Goal: Check status: Check status

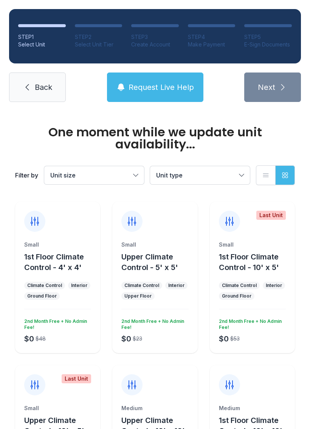
click at [45, 83] on span "Back" at bounding box center [43, 87] width 17 height 11
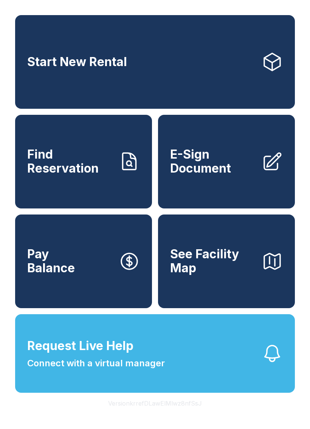
click at [98, 165] on span "Find Reservation" at bounding box center [69, 162] width 85 height 28
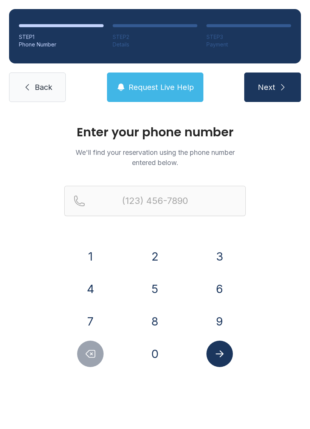
click at [216, 327] on button "9" at bounding box center [219, 321] width 26 height 26
click at [83, 248] on button "1" at bounding box center [90, 256] width 26 height 26
click at [91, 285] on button "4" at bounding box center [90, 289] width 26 height 26
click at [90, 251] on button "1" at bounding box center [90, 256] width 26 height 26
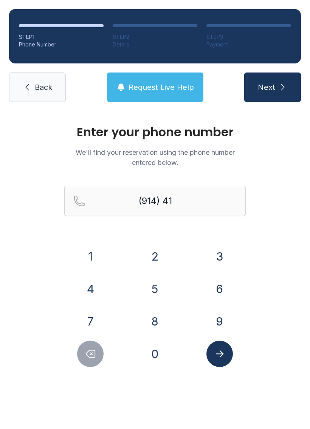
click at [157, 319] on button "8" at bounding box center [155, 321] width 26 height 26
click at [152, 355] on button "0" at bounding box center [155, 353] width 26 height 26
click at [93, 289] on button "4" at bounding box center [90, 289] width 26 height 26
click at [220, 356] on icon "Submit lookup form" at bounding box center [219, 353] width 11 height 11
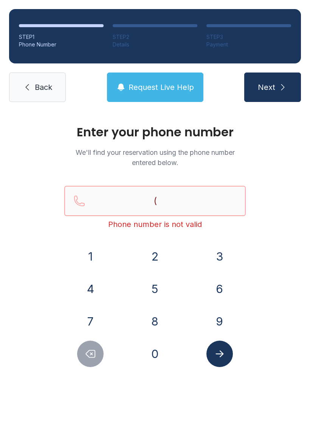
type input "("
click at [291, 205] on div "Enter your phone number We'll find your reservation using the phone number ente…" at bounding box center [155, 254] width 310 height 286
click at [156, 319] on button "8" at bounding box center [155, 321] width 26 height 26
click at [109, 292] on div "4" at bounding box center [90, 289] width 52 height 26
click at [220, 262] on button "3" at bounding box center [219, 256] width 26 height 26
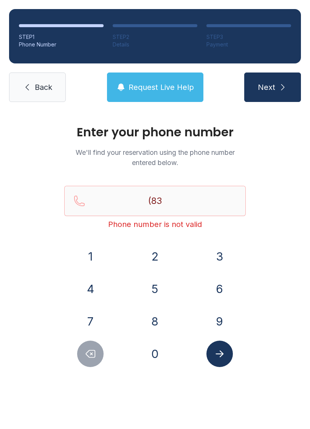
click at [93, 362] on button "Delete number" at bounding box center [90, 353] width 26 height 26
click at [93, 283] on button "4" at bounding box center [90, 289] width 26 height 26
click at [219, 252] on button "3" at bounding box center [219, 256] width 26 height 26
click at [156, 283] on button "5" at bounding box center [155, 289] width 26 height 26
click at [217, 261] on button "3" at bounding box center [219, 256] width 26 height 26
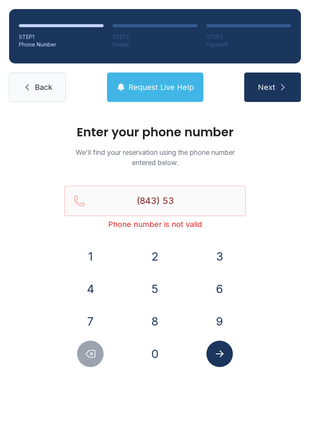
click at [154, 256] on button "2" at bounding box center [155, 256] width 26 height 26
click at [219, 314] on button "9" at bounding box center [219, 321] width 26 height 26
click at [218, 314] on button "9" at bounding box center [219, 321] width 26 height 26
click at [153, 316] on button "8" at bounding box center [155, 321] width 26 height 26
click at [89, 244] on button "1" at bounding box center [90, 256] width 26 height 26
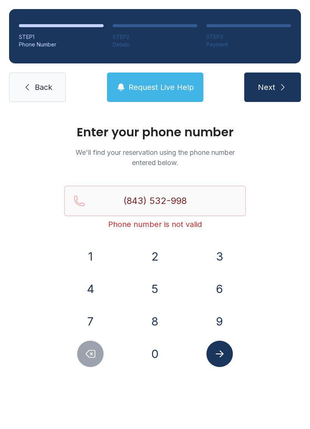
type input "[PHONE_NUMBER]"
click at [217, 350] on icon "Submit lookup form" at bounding box center [219, 353] width 11 height 11
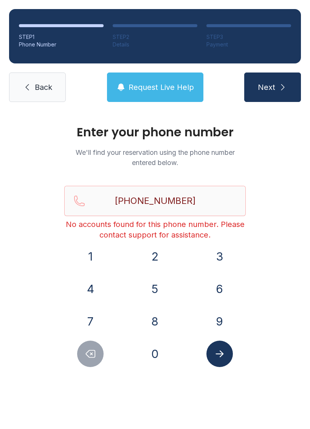
click at [35, 77] on link "Back" at bounding box center [37, 86] width 57 height 29
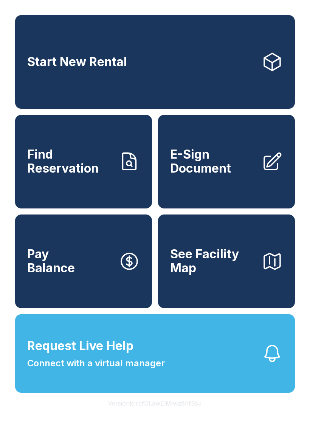
click at [95, 170] on span "Find Reservation" at bounding box center [69, 162] width 85 height 28
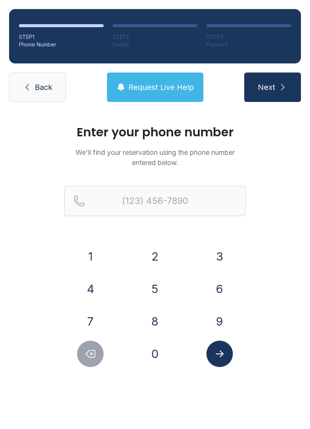
click at [151, 319] on button "8" at bounding box center [155, 321] width 26 height 26
click at [89, 288] on button "4" at bounding box center [90, 289] width 26 height 26
click at [212, 257] on button "3" at bounding box center [219, 256] width 26 height 26
click at [149, 289] on button "5" at bounding box center [155, 289] width 26 height 26
click at [214, 253] on button "3" at bounding box center [219, 256] width 26 height 26
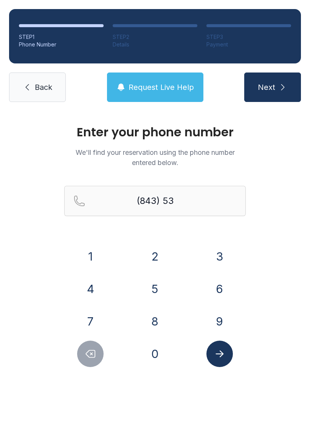
click at [156, 252] on button "2" at bounding box center [155, 256] width 26 height 26
click at [215, 320] on button "9" at bounding box center [219, 321] width 26 height 26
click at [147, 316] on button "8" at bounding box center [155, 321] width 26 height 26
click at [89, 249] on button "1" at bounding box center [90, 256] width 26 height 26
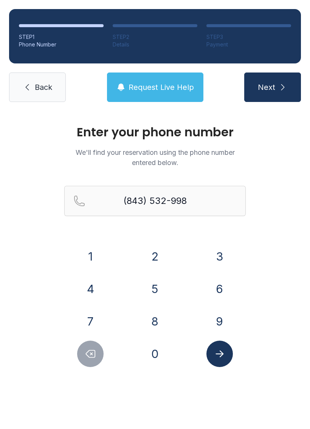
type input "[PHONE_NUMBER]"
click at [224, 362] on button "Submit lookup form" at bounding box center [219, 353] width 26 height 26
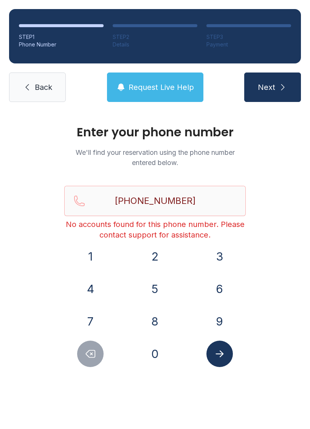
click at [39, 80] on link "Back" at bounding box center [37, 86] width 57 height 29
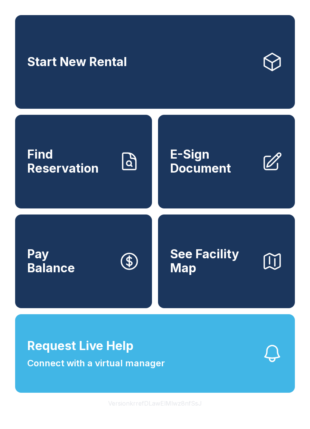
click at [99, 156] on span "Find Reservation" at bounding box center [69, 162] width 85 height 28
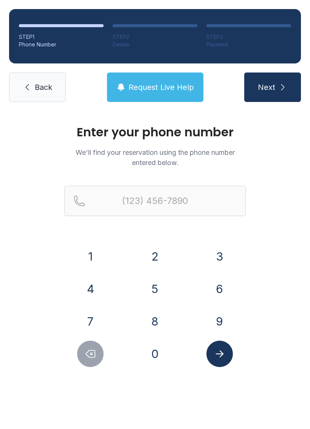
click at [46, 86] on span "Back" at bounding box center [43, 87] width 17 height 11
